Goal: Transaction & Acquisition: Purchase product/service

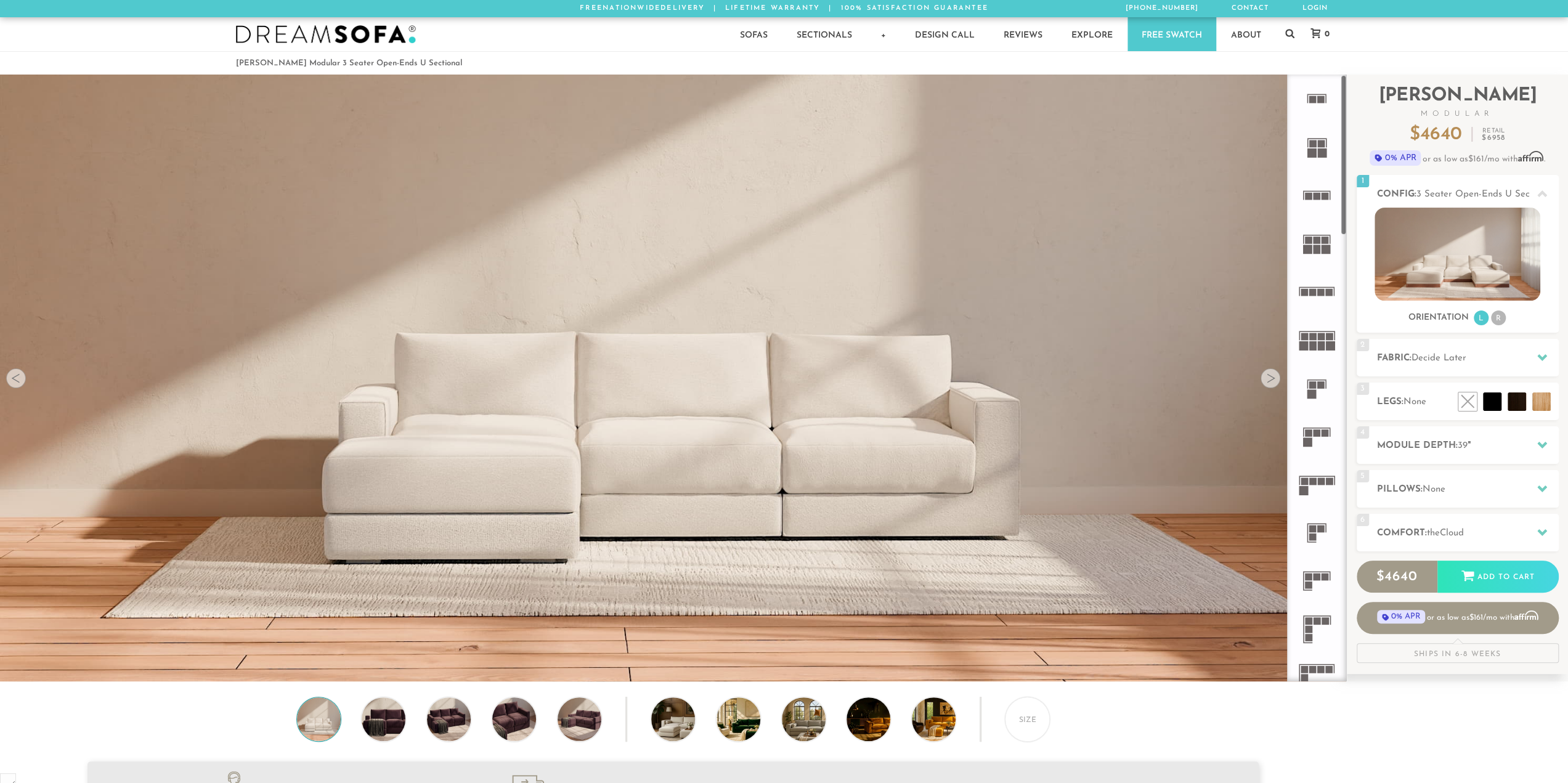
scroll to position [15726, 1559]
click at [1502, 317] on li "R" at bounding box center [1498, 318] width 15 height 15
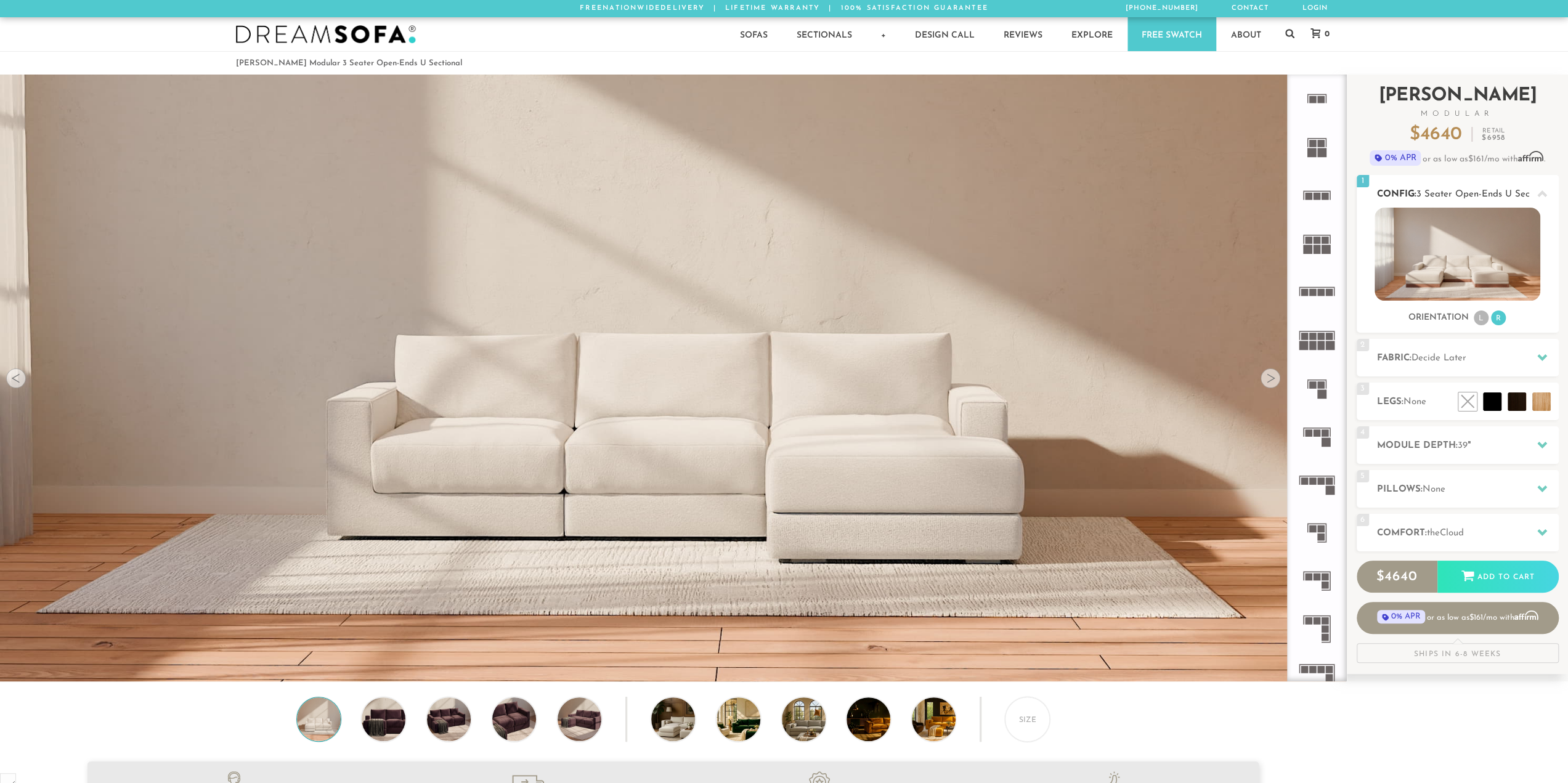
click at [1479, 319] on li "L" at bounding box center [1481, 318] width 15 height 15
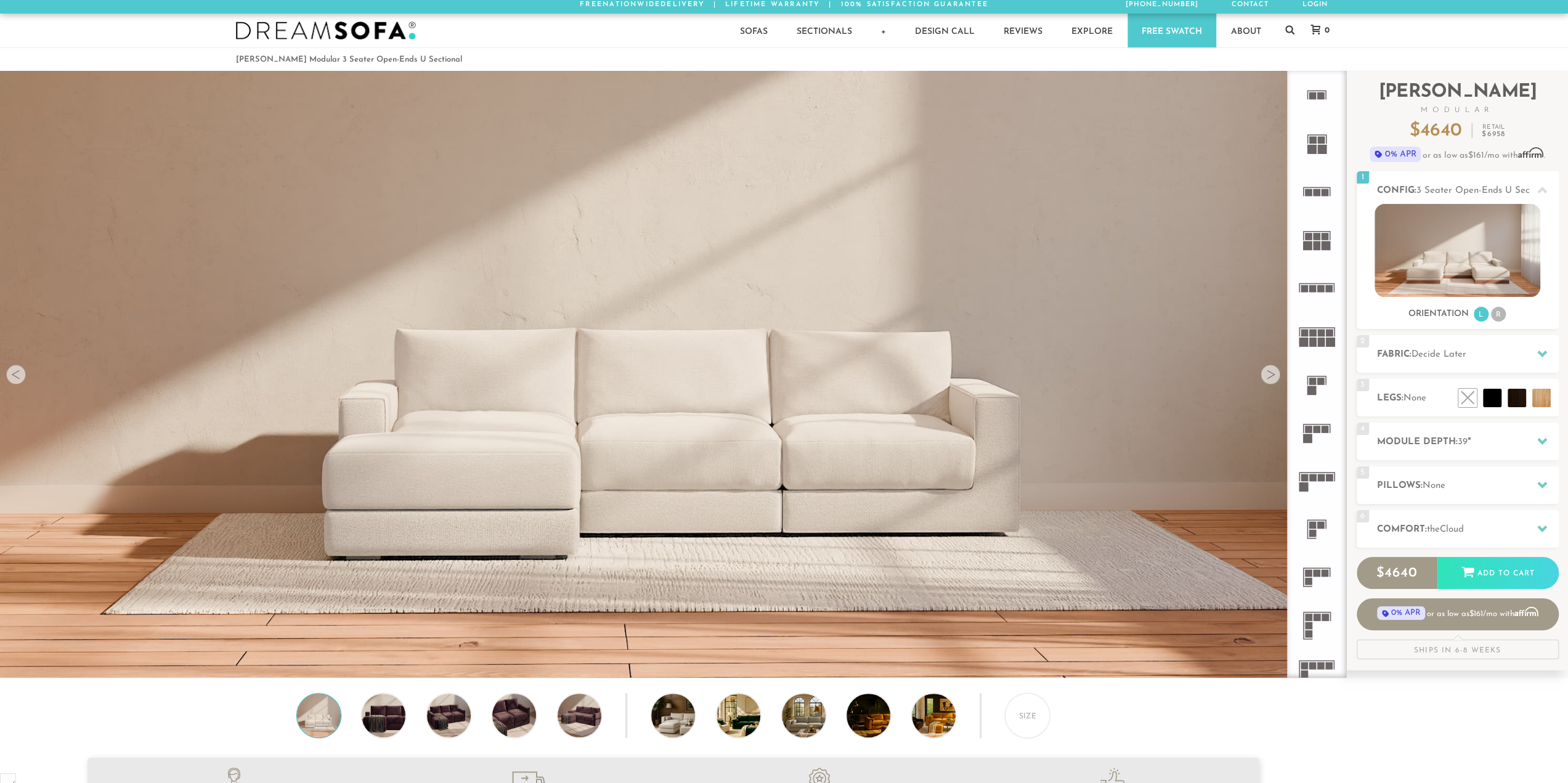
scroll to position [0, 0]
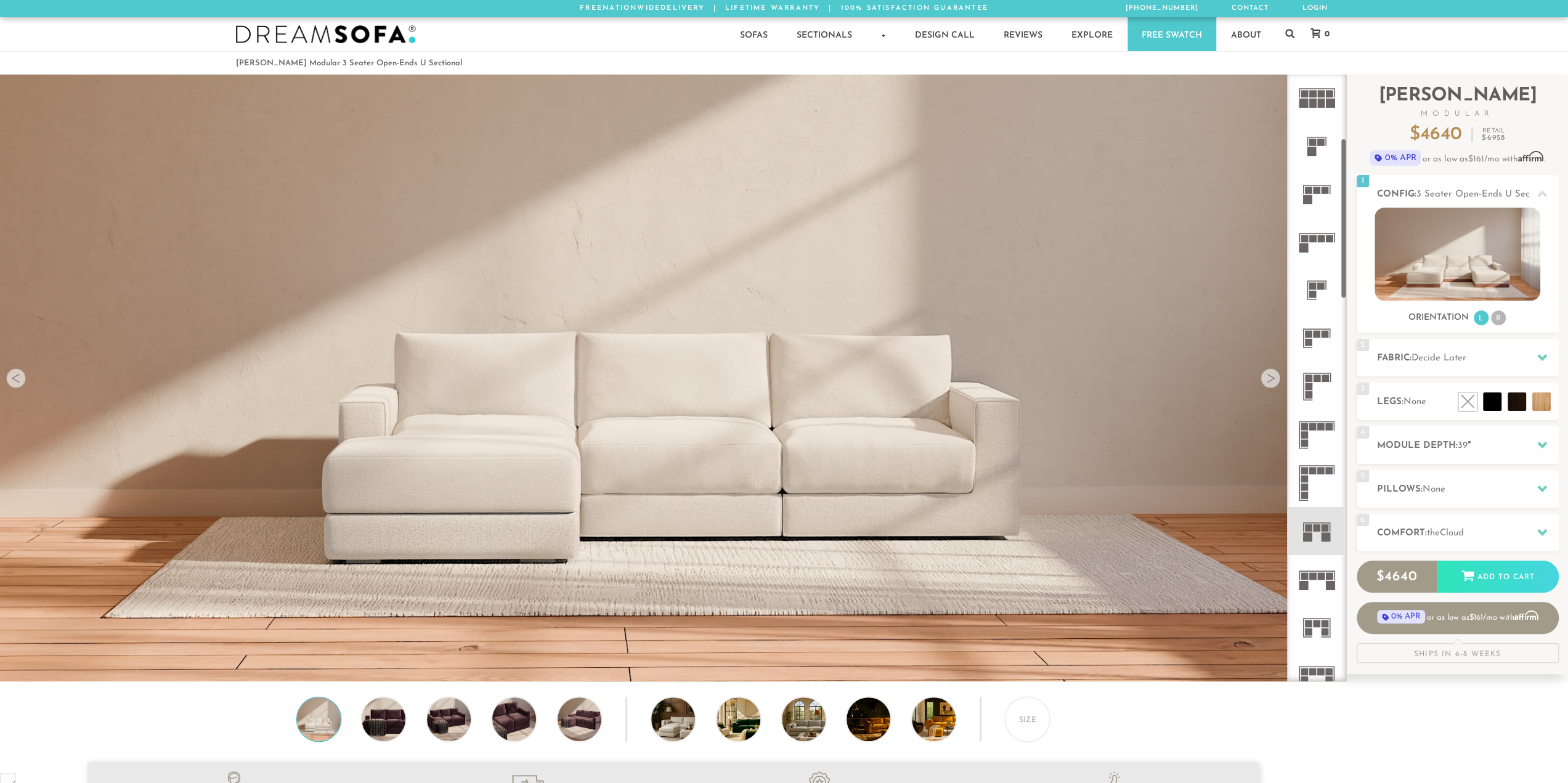
scroll to position [249, 0]
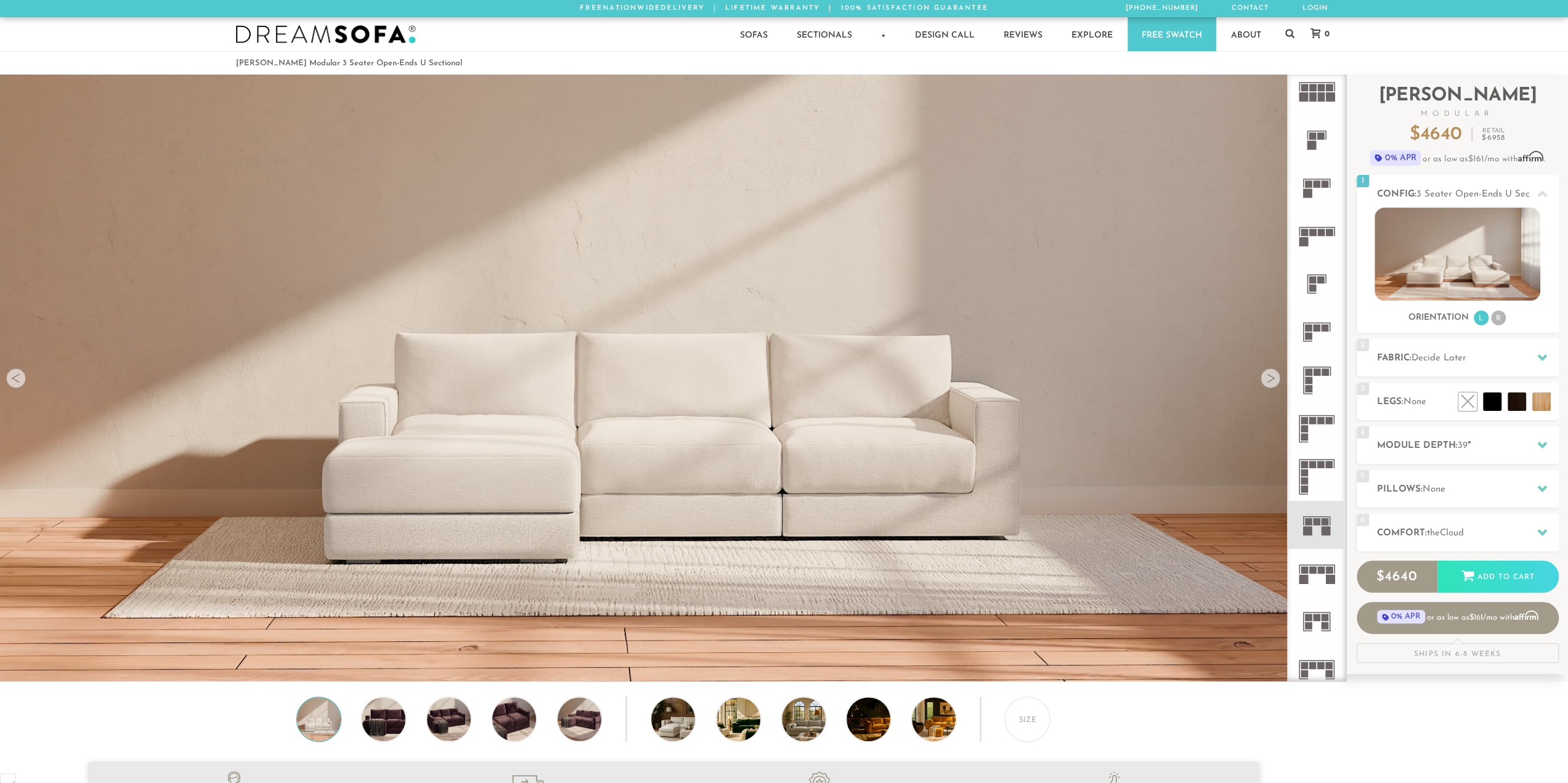
click at [1316, 573] on icon at bounding box center [1316, 573] width 48 height 48
click at [1317, 518] on rect at bounding box center [1318, 522] width 7 height 7
click at [1495, 361] on h2 "Fabric: Decide Later" at bounding box center [1468, 359] width 182 height 14
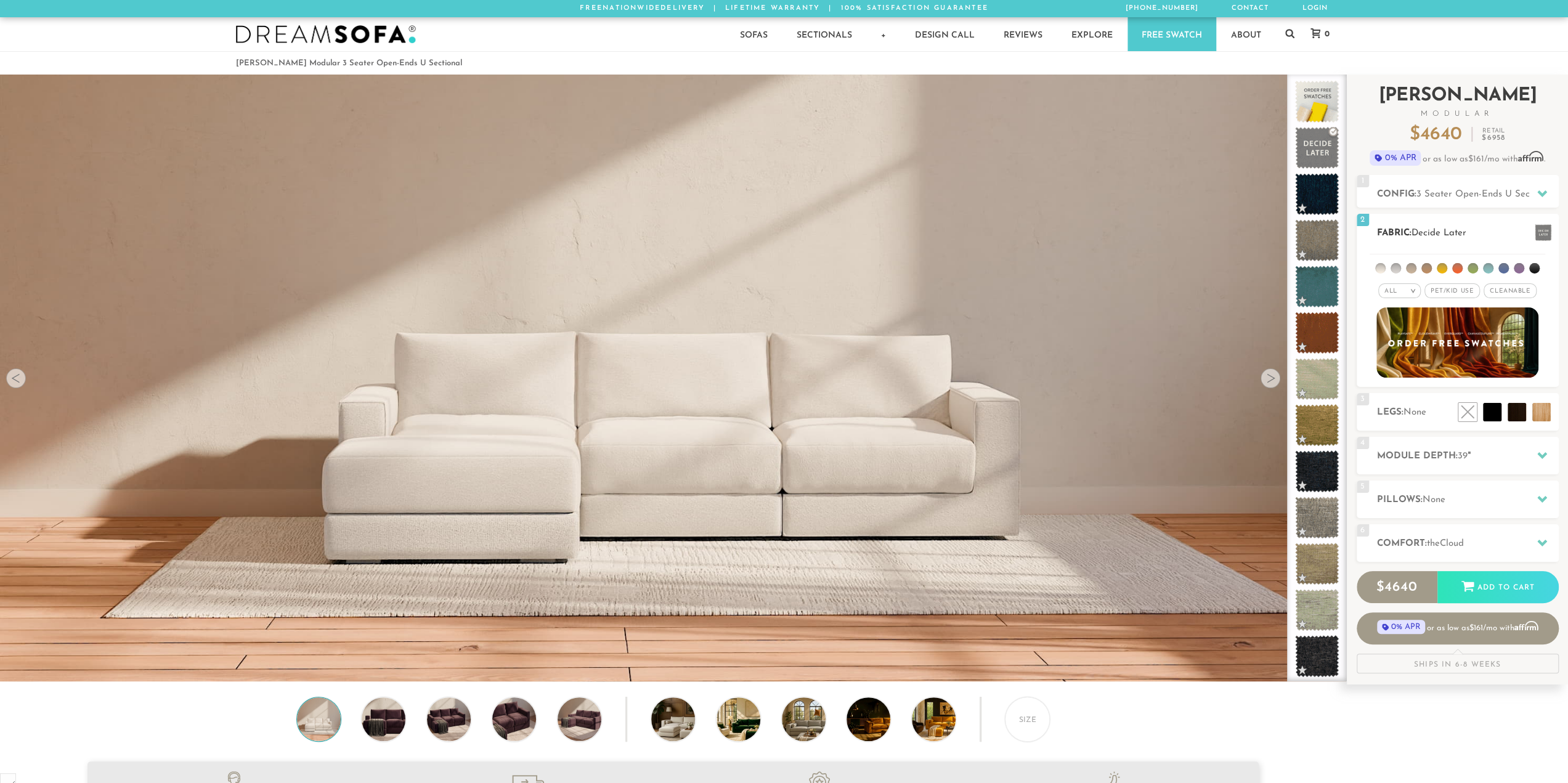
click at [1490, 265] on li at bounding box center [1488, 268] width 11 height 11
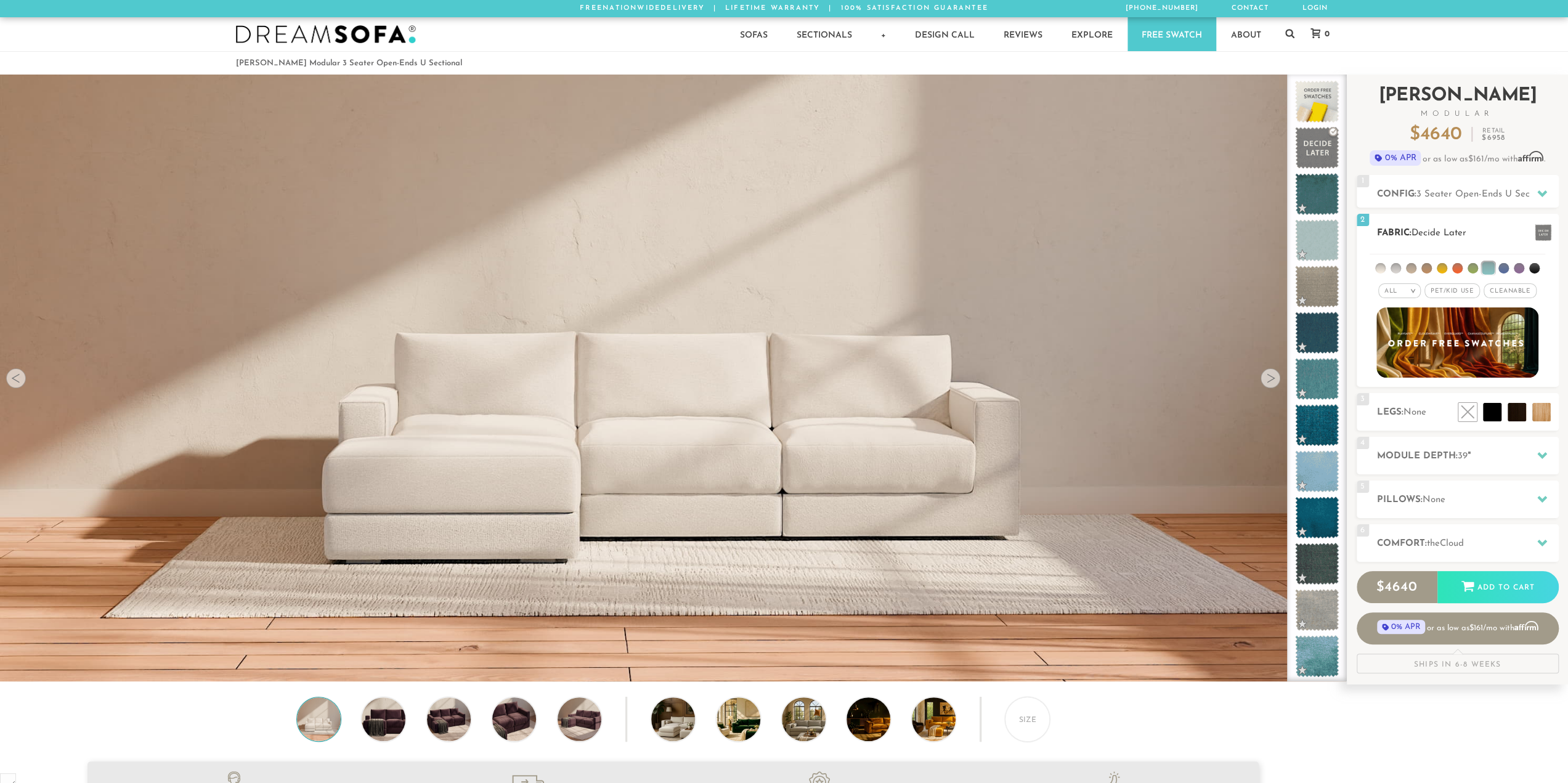
click at [1475, 262] on ul at bounding box center [1457, 266] width 175 height 23
click at [1472, 267] on li at bounding box center [1473, 268] width 11 height 11
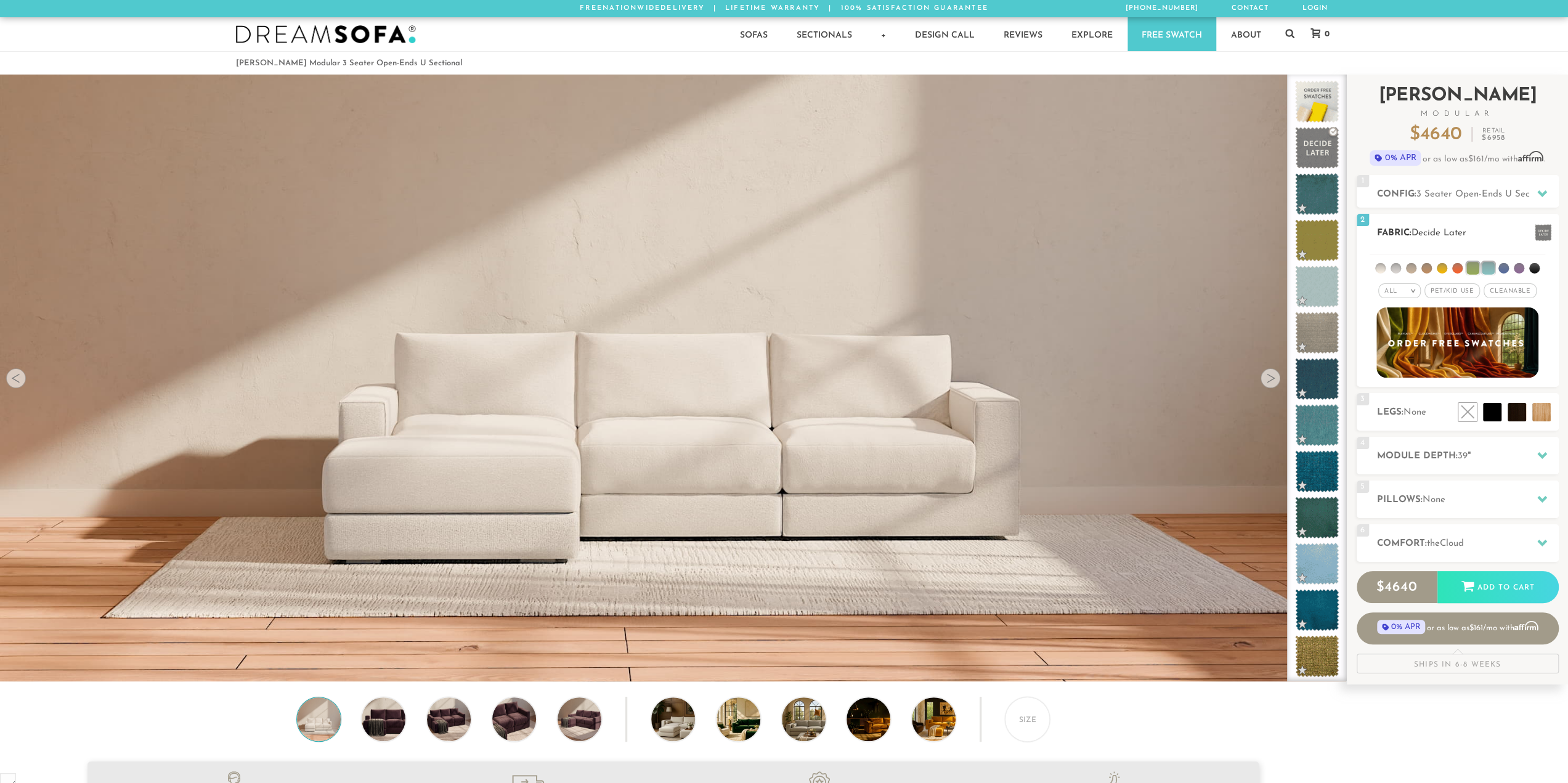
click at [1490, 265] on li at bounding box center [1487, 267] width 12 height 12
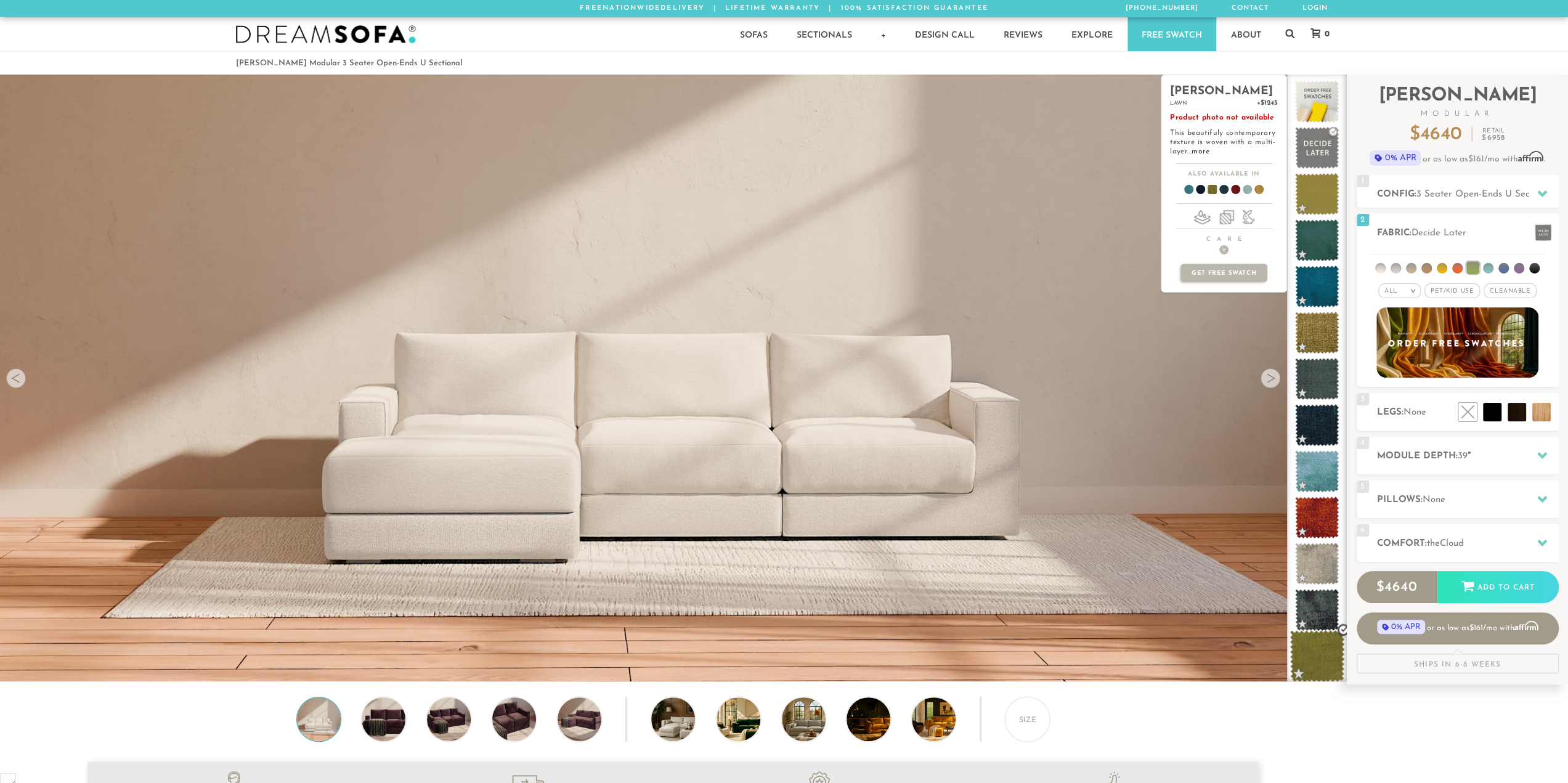
click at [1313, 657] on span at bounding box center [1317, 656] width 55 height 52
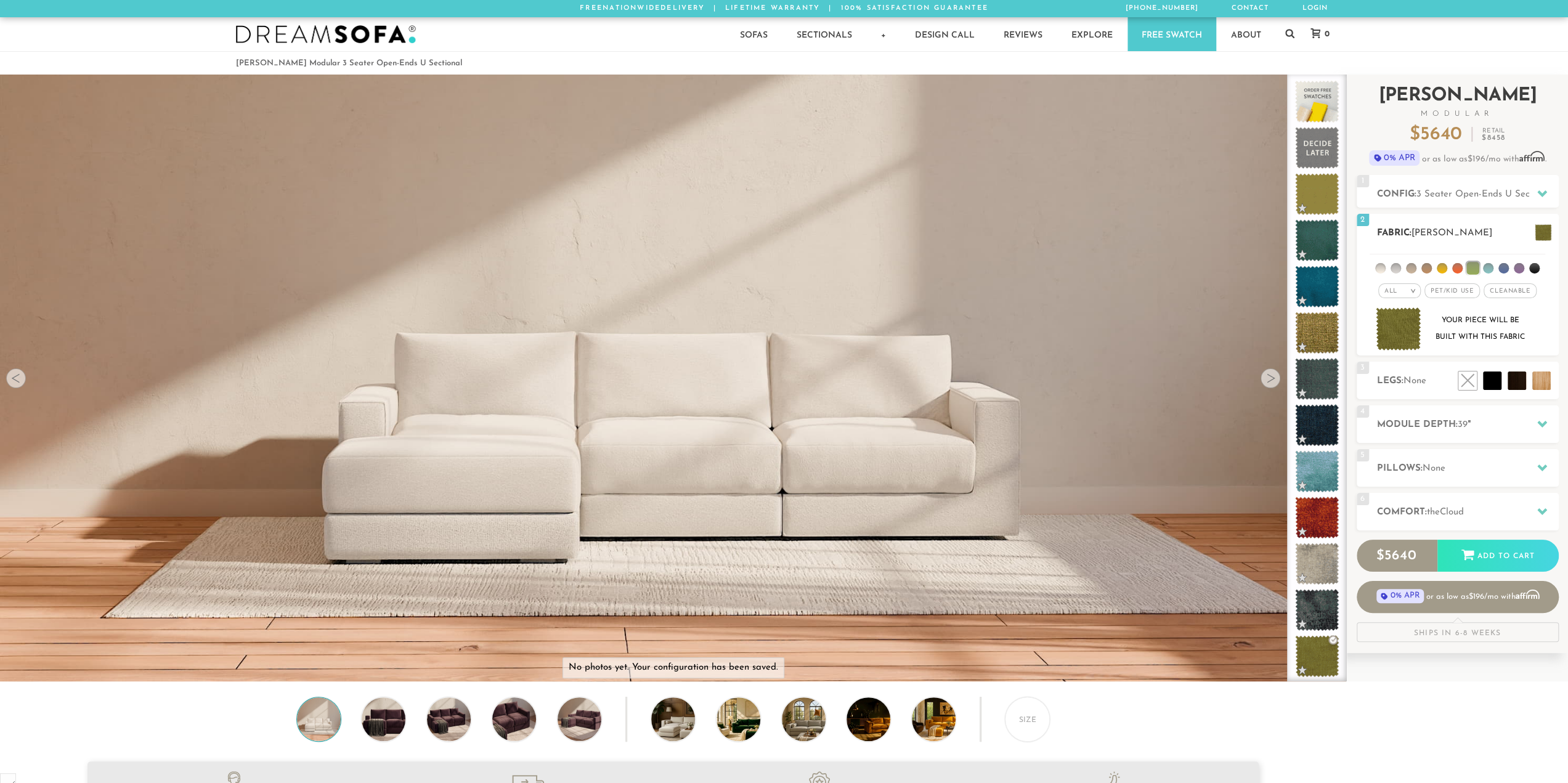
click at [1494, 262] on ul at bounding box center [1457, 266] width 175 height 23
click at [1490, 265] on li at bounding box center [1488, 268] width 11 height 11
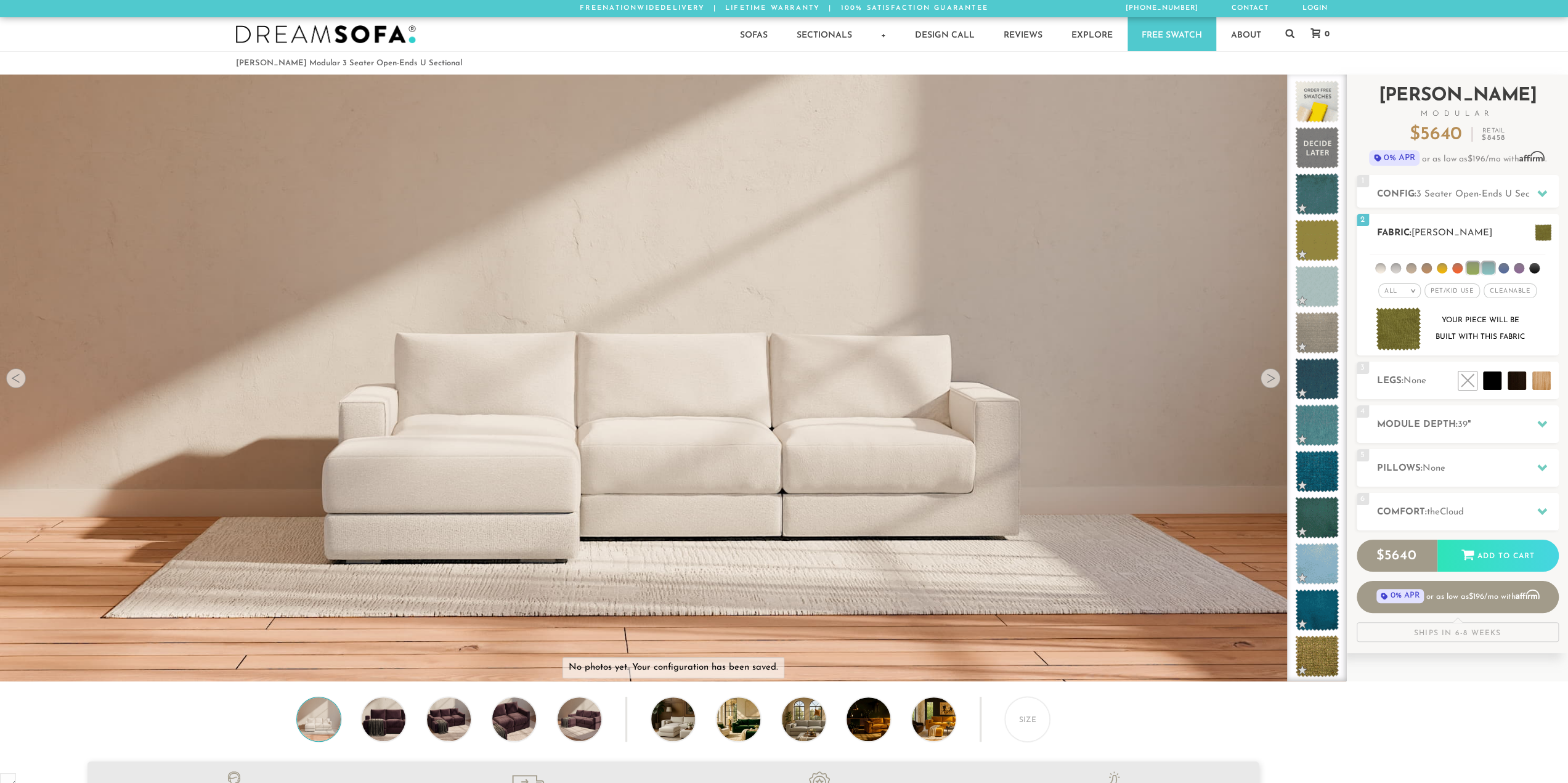
click at [1382, 265] on li at bounding box center [1380, 268] width 11 height 11
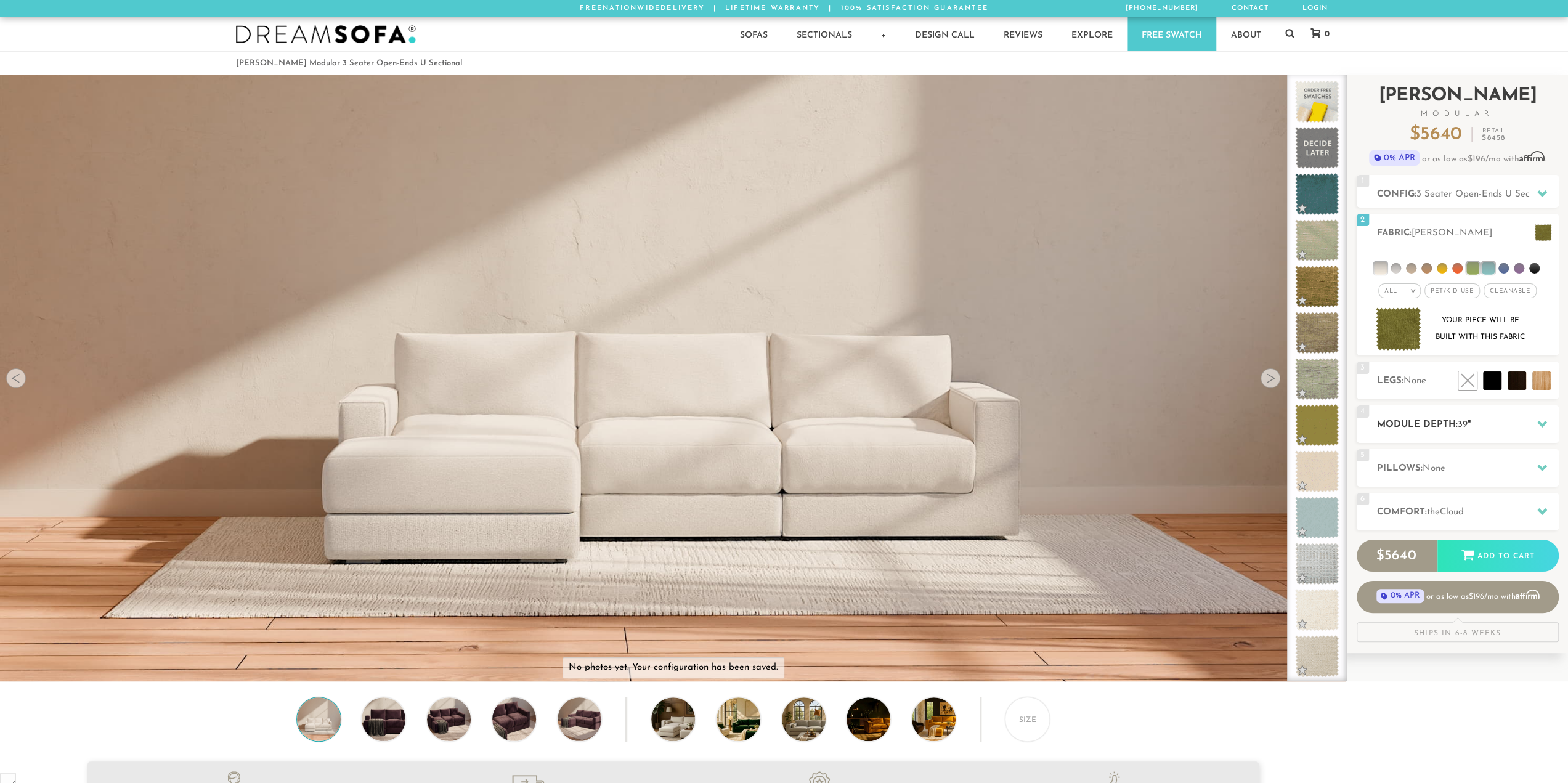
click at [1450, 415] on div "4 Module Depth: 39 "" at bounding box center [1457, 424] width 202 height 38
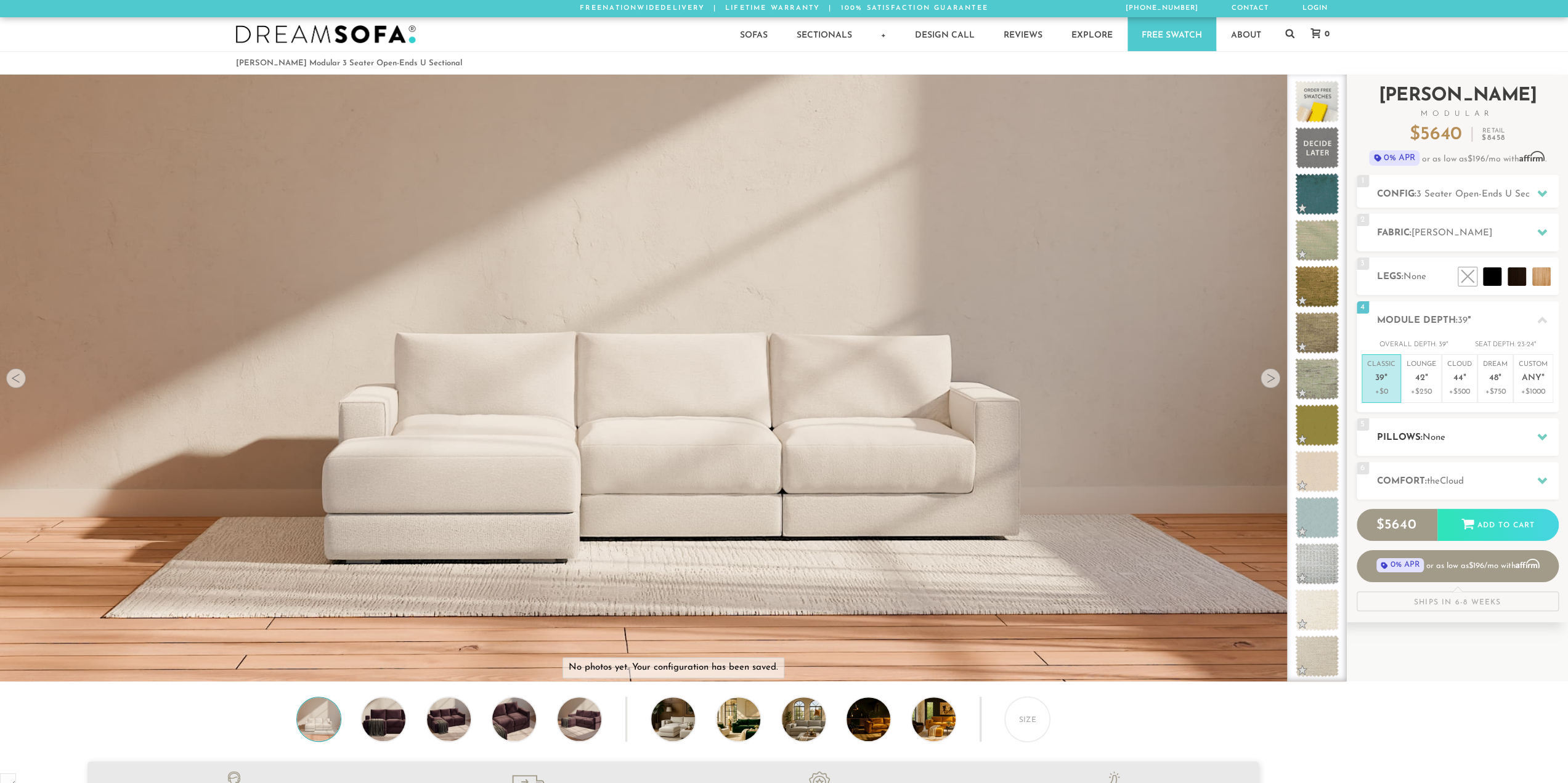
click at [1474, 439] on h2 "Pillows: None" at bounding box center [1468, 438] width 182 height 14
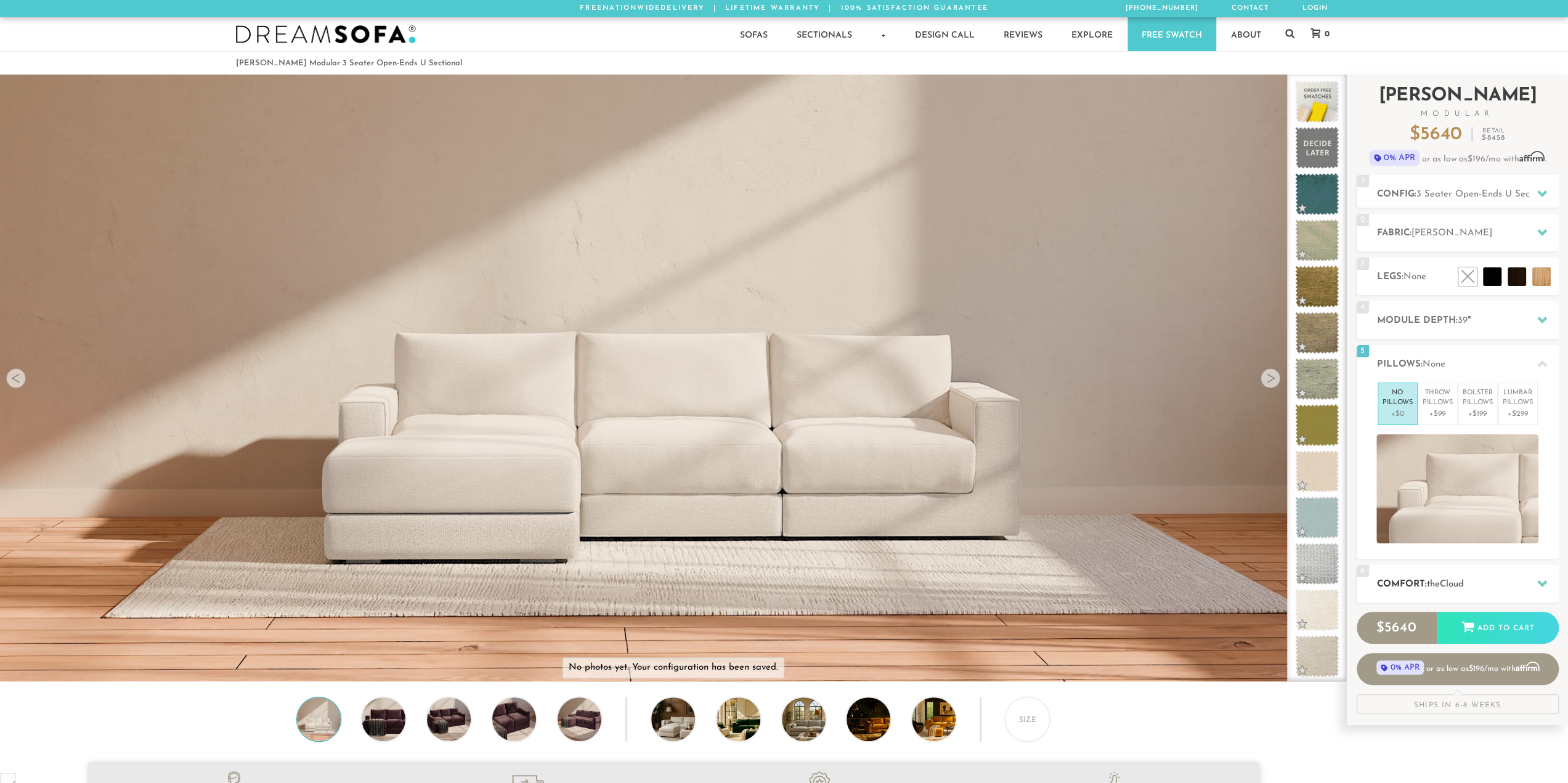
click at [1479, 570] on div "6 Comfort: the Cloud soft" at bounding box center [1457, 583] width 202 height 38
